Goal: Task Accomplishment & Management: Use online tool/utility

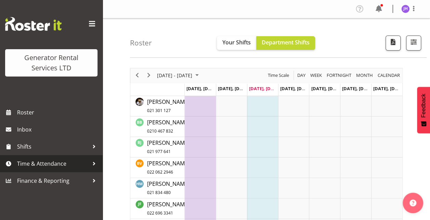
click at [47, 163] on span "Time & Attendance" at bounding box center [53, 164] width 72 height 10
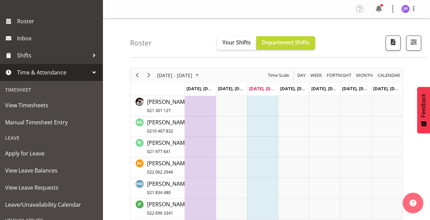
scroll to position [92, 0]
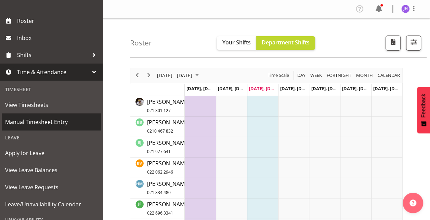
click at [40, 125] on span "Manual Timesheet Entry" at bounding box center [51, 122] width 92 height 10
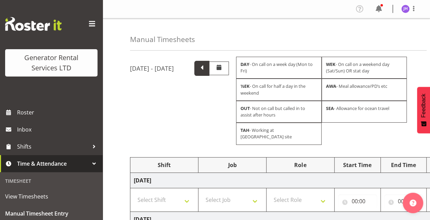
click at [206, 64] on span at bounding box center [201, 67] width 9 height 9
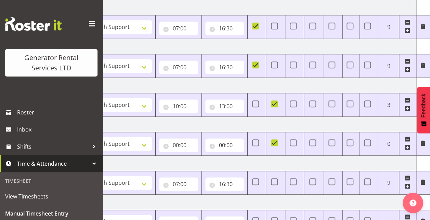
scroll to position [259, 0]
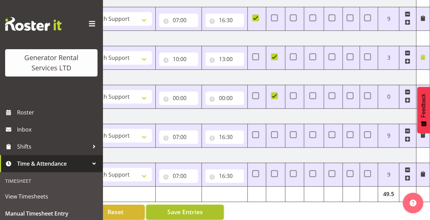
click at [195, 208] on span "Save Entries" at bounding box center [185, 212] width 36 height 9
